Goal: Task Accomplishment & Management: Use online tool/utility

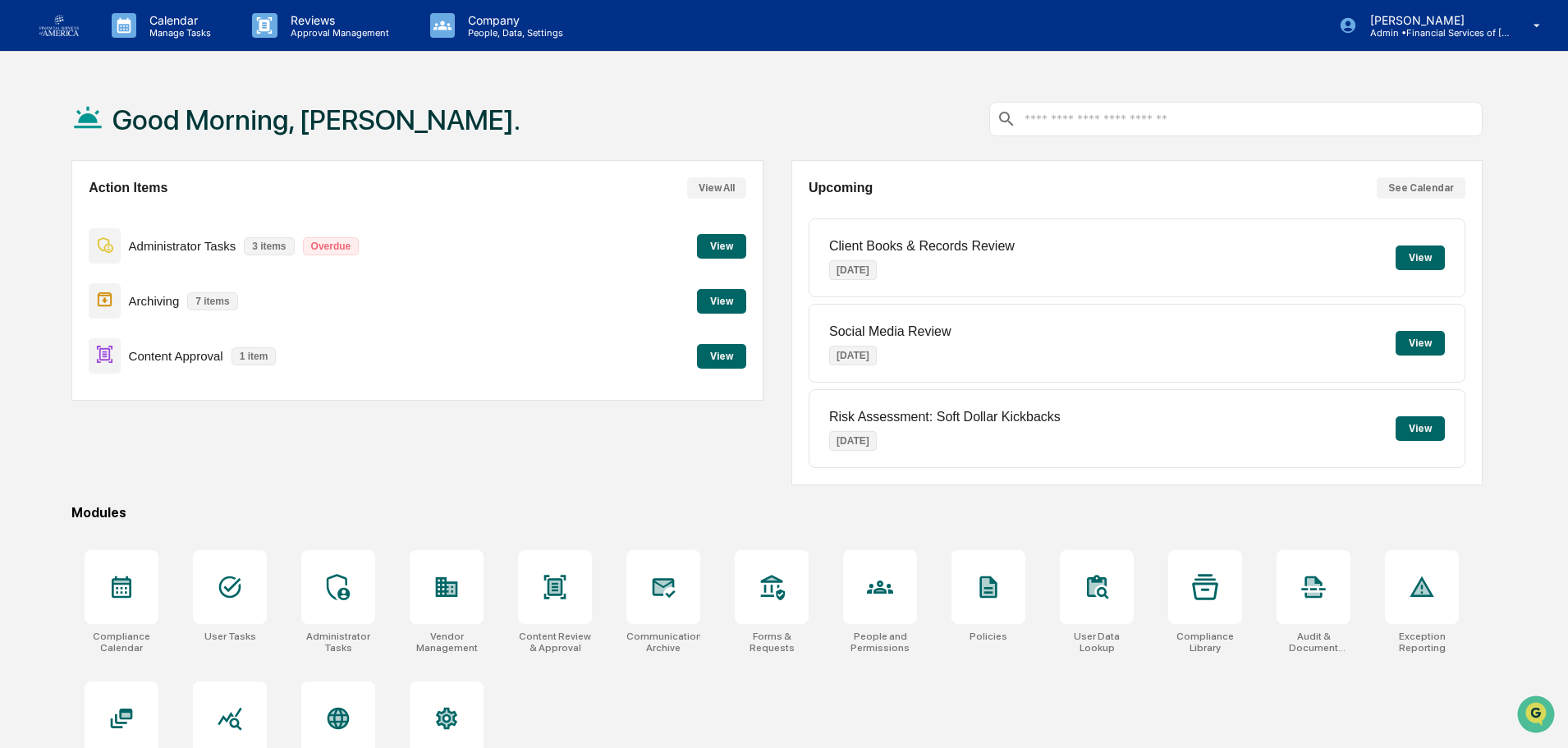
click at [707, 357] on button "View" at bounding box center [722, 357] width 50 height 24
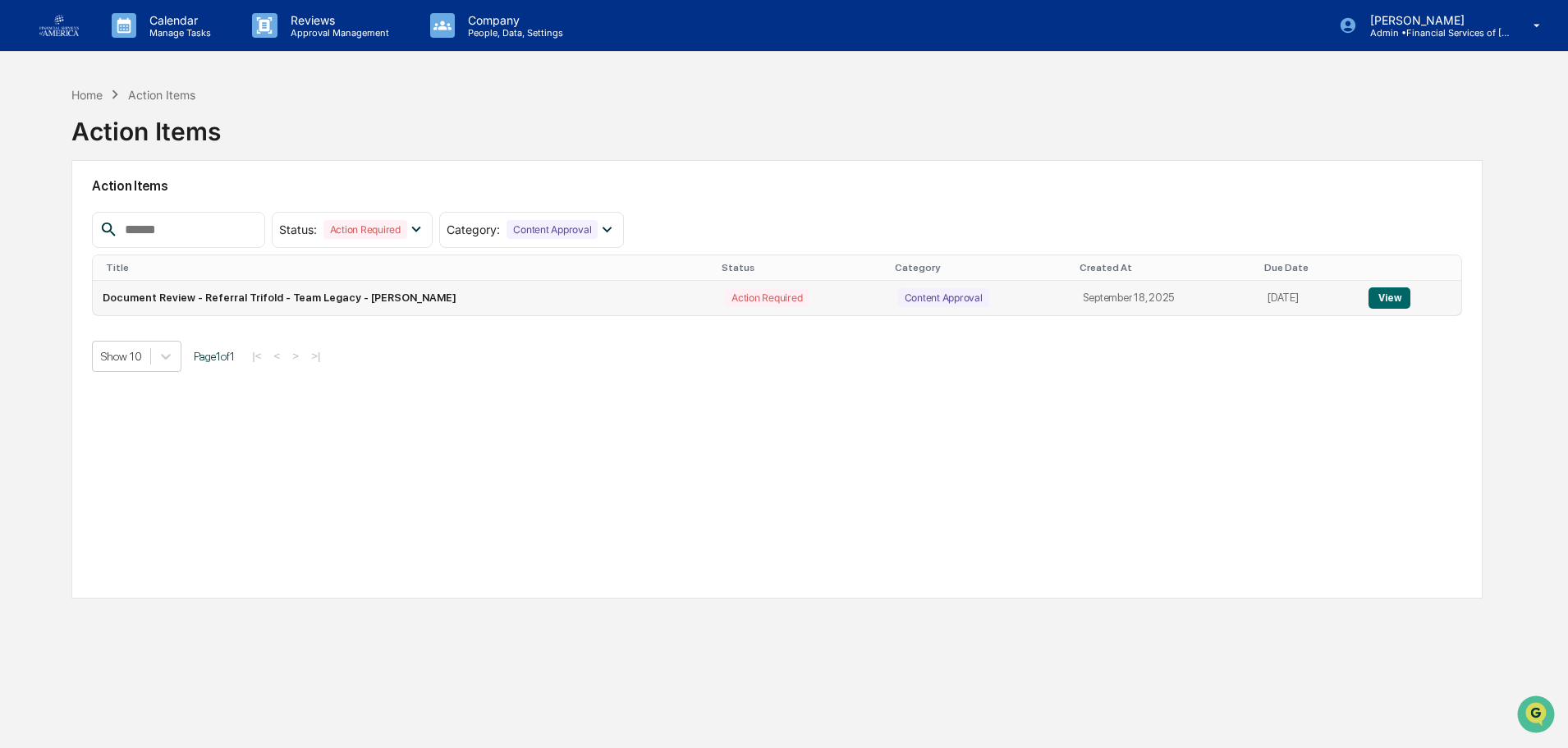
click at [1398, 301] on button "View" at bounding box center [1390, 297] width 42 height 22
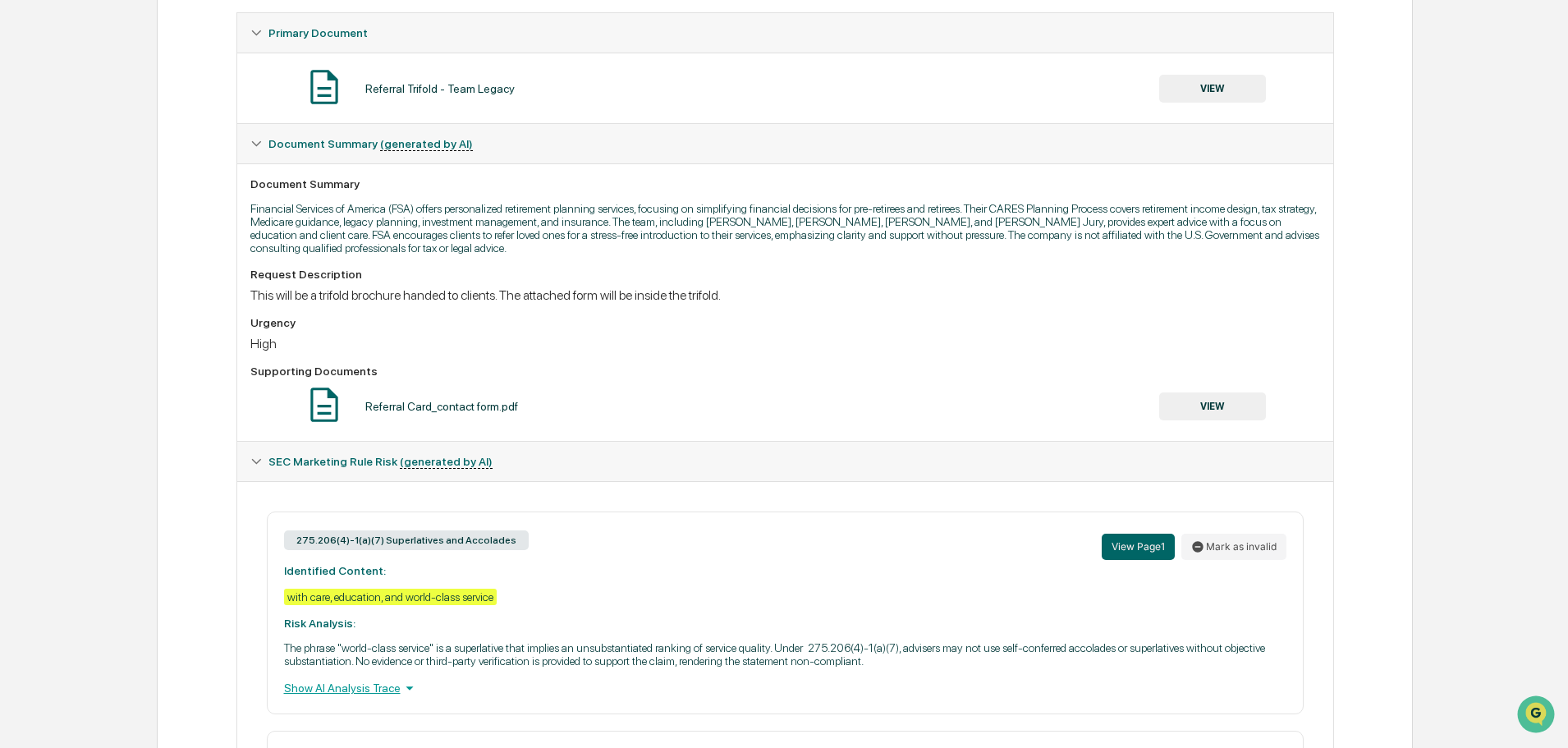
scroll to position [63, 0]
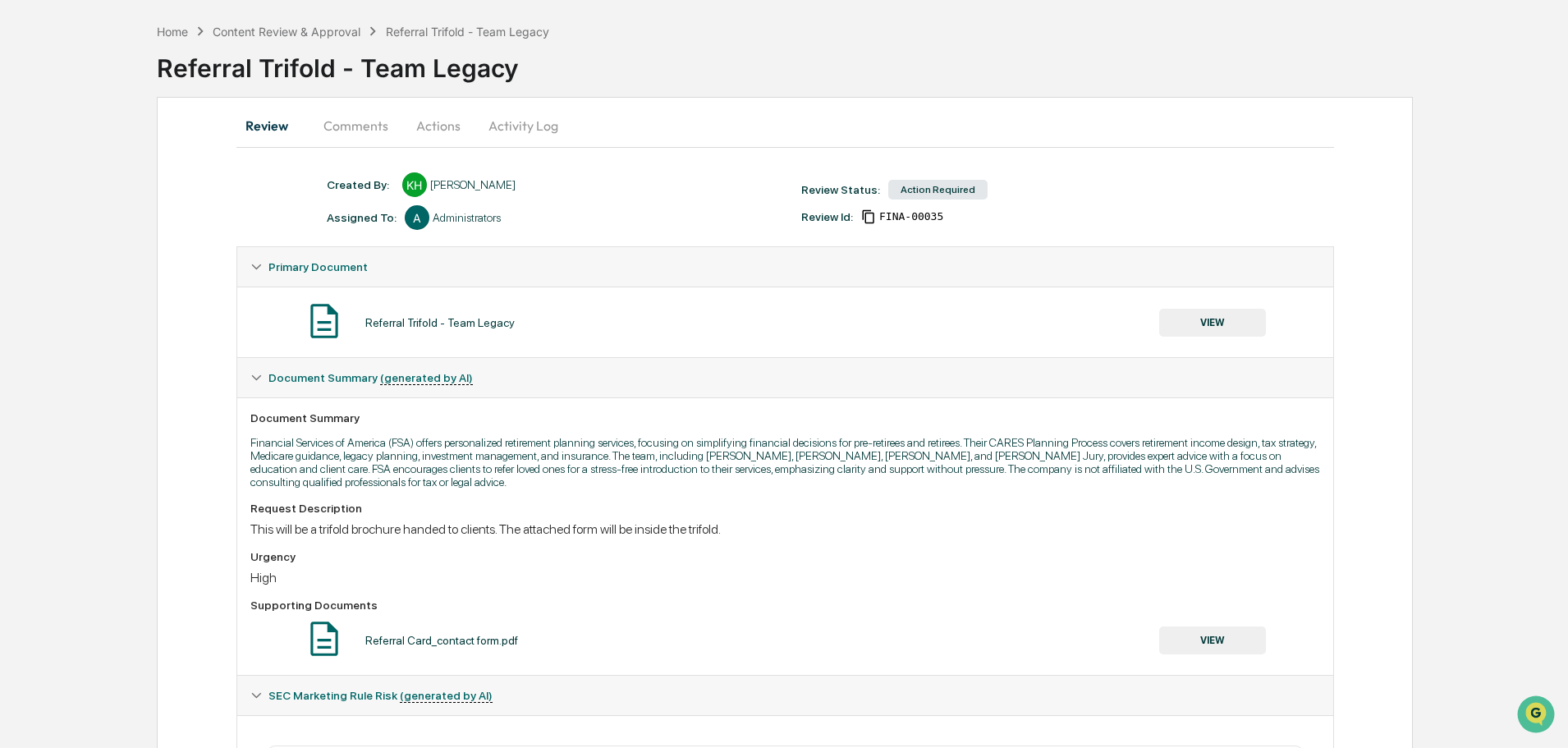
click at [1211, 321] on button "VIEW" at bounding box center [1212, 323] width 107 height 28
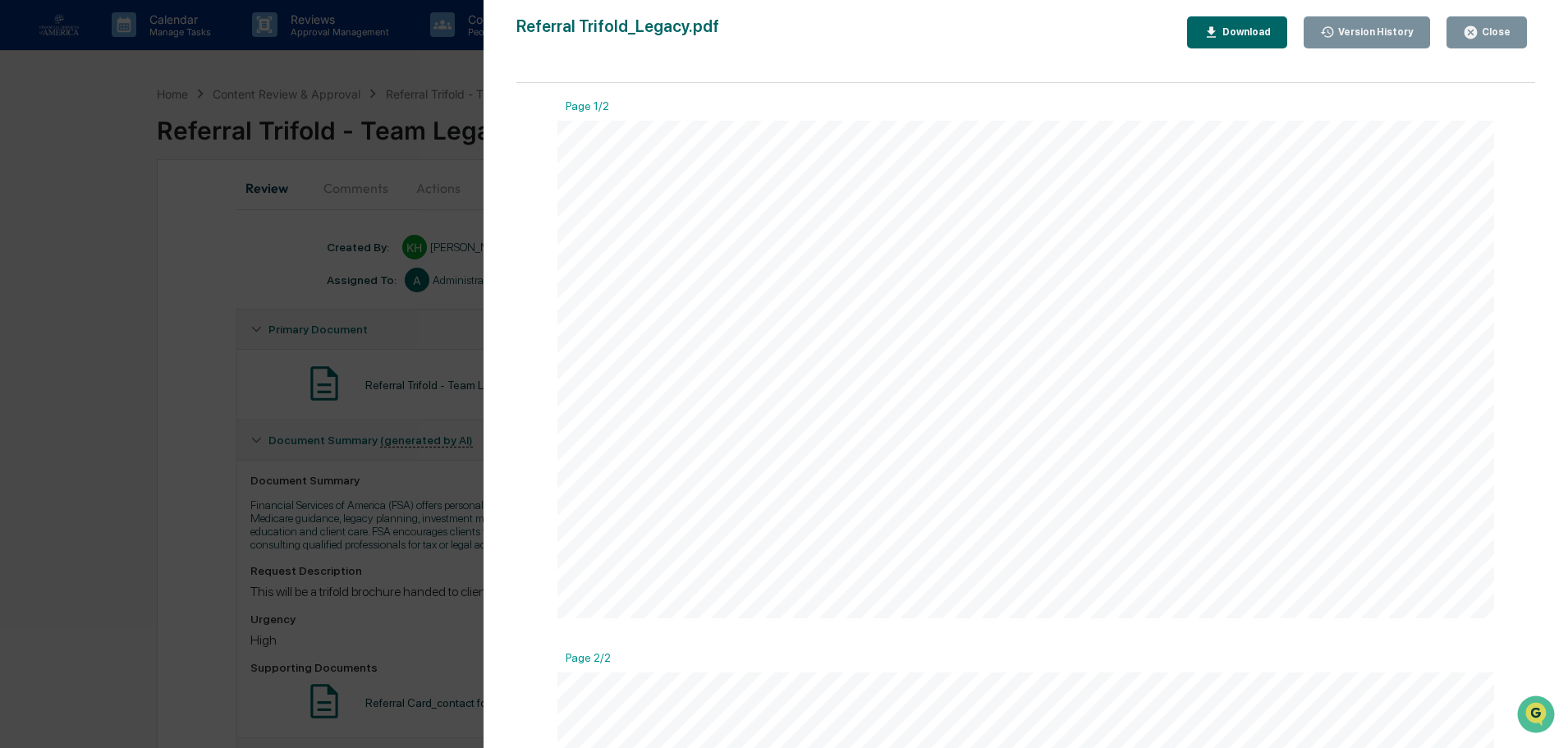
scroll to position [0, 0]
click at [1477, 27] on icon "button" at bounding box center [1471, 32] width 12 height 12
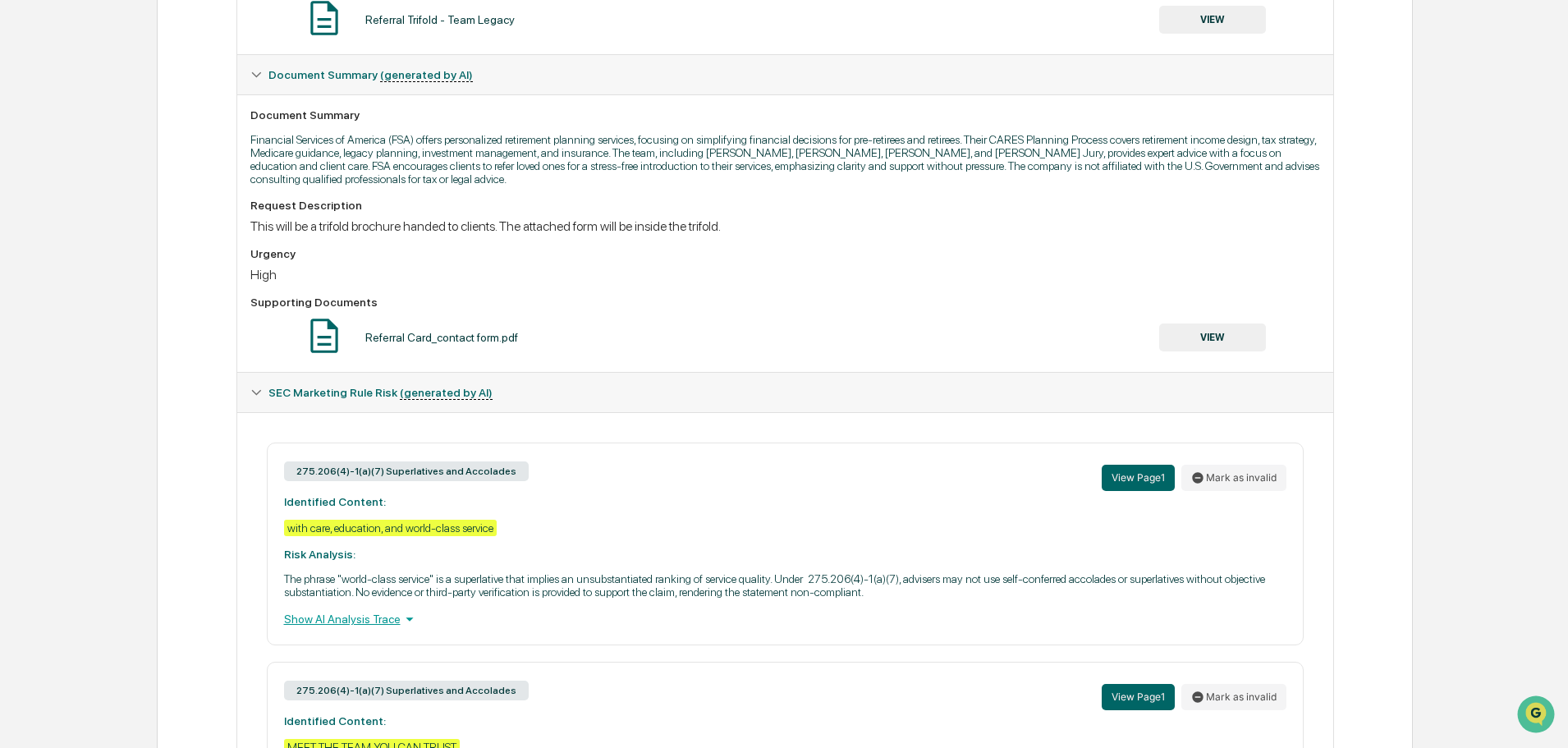
scroll to position [145, 0]
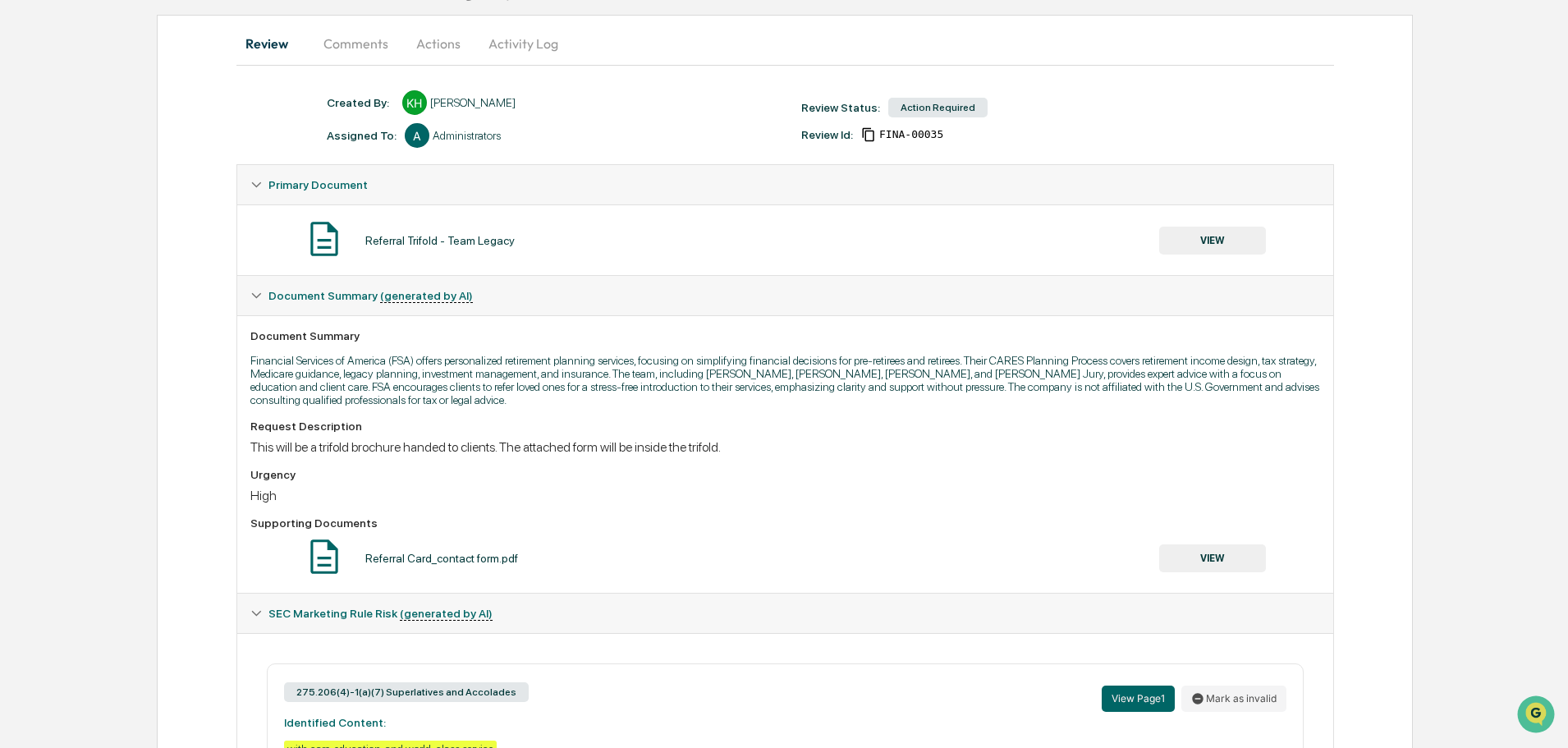
click at [439, 49] on button "Actions" at bounding box center [438, 43] width 74 height 39
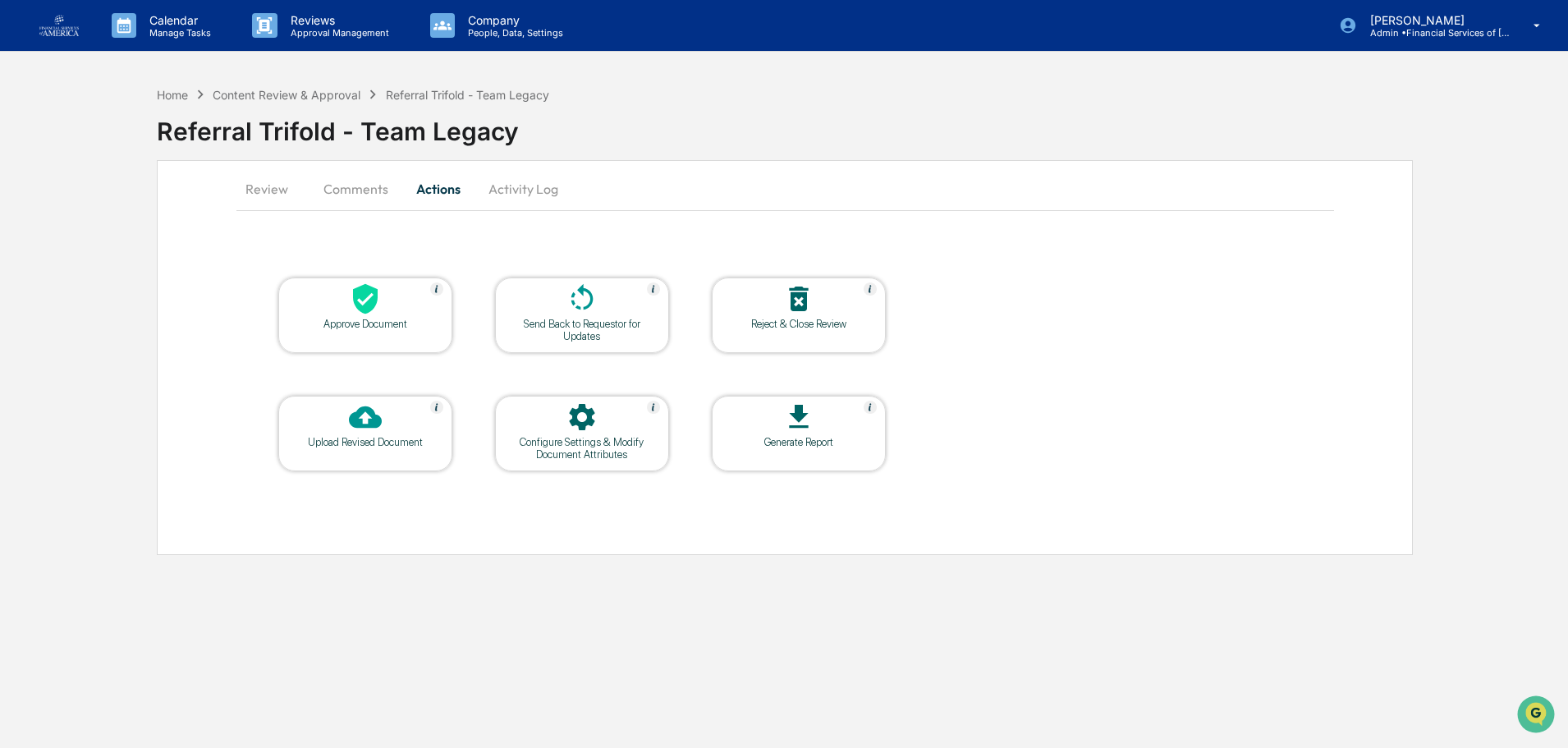
scroll to position [0, 0]
click at [400, 304] on div at bounding box center [366, 300] width 164 height 36
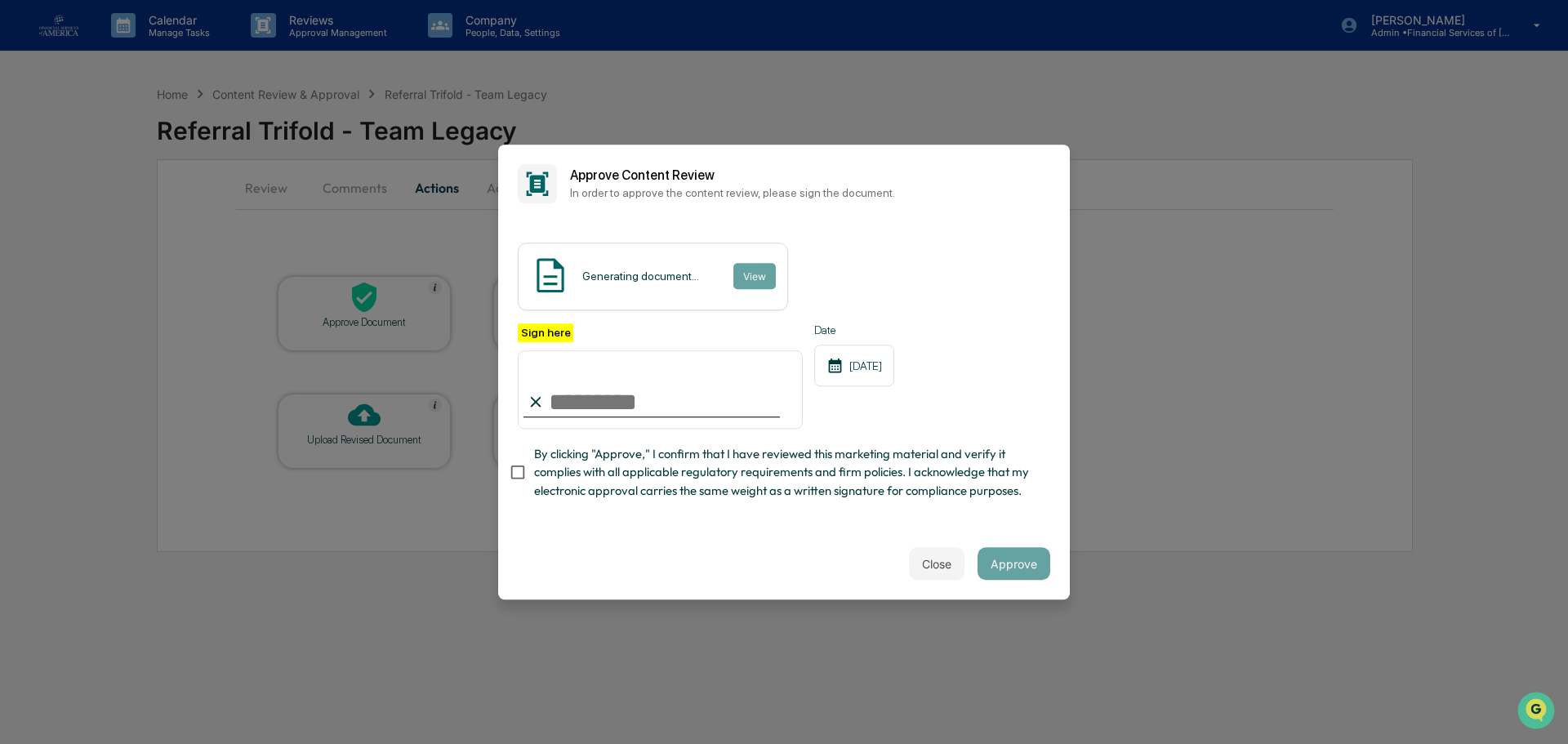
click at [643, 388] on input "Sign here" at bounding box center [661, 389] width 285 height 79
type input "**********"
click at [686, 467] on span "By clicking "Approve," I confirm that I have reviewed this marketing material a…" at bounding box center [785, 472] width 503 height 55
click at [1007, 562] on button "Approve" at bounding box center [1014, 564] width 73 height 33
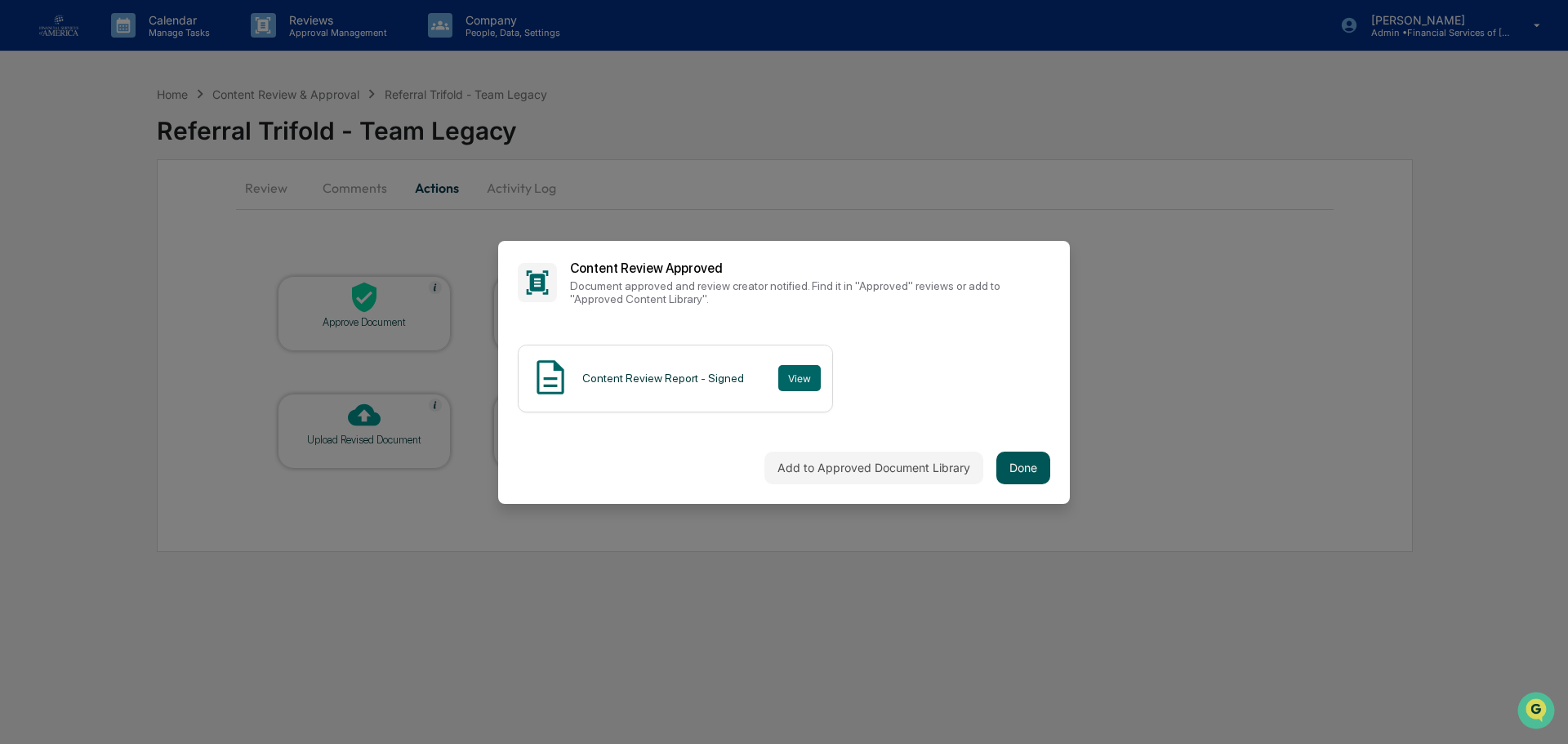
click at [1016, 462] on button "Done" at bounding box center [1023, 468] width 54 height 33
